Goal: Leave review/rating: Leave review/rating

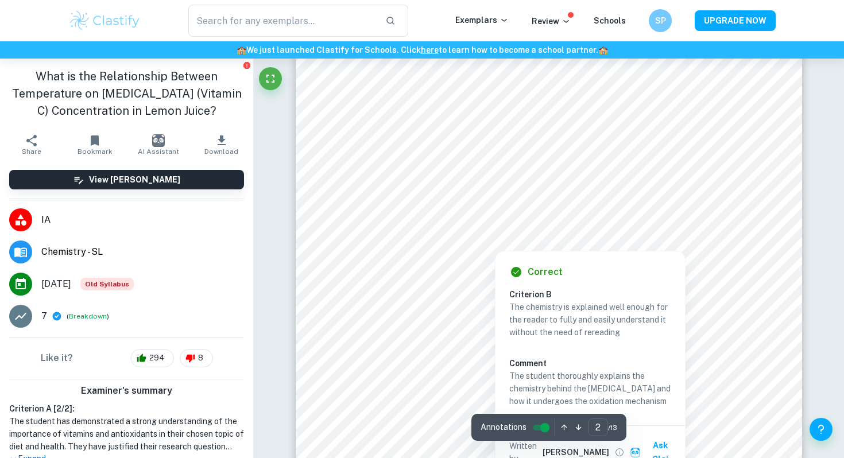
scroll to position [951, 0]
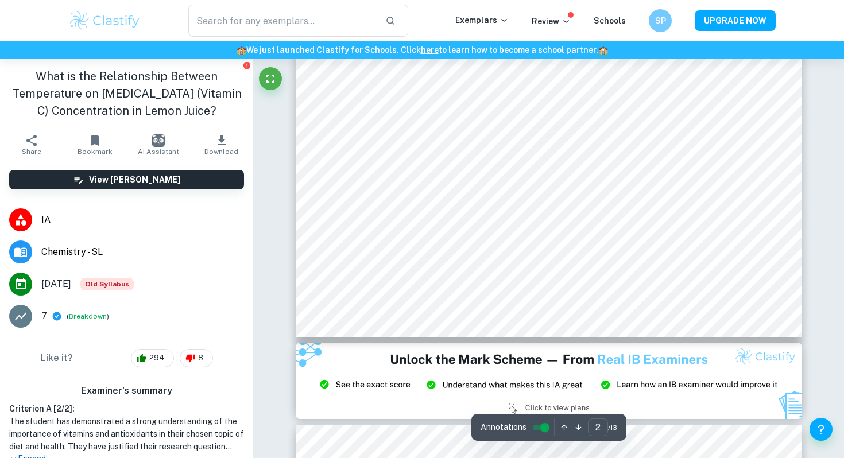
type input "3"
